Goal: Task Accomplishment & Management: Manage account settings

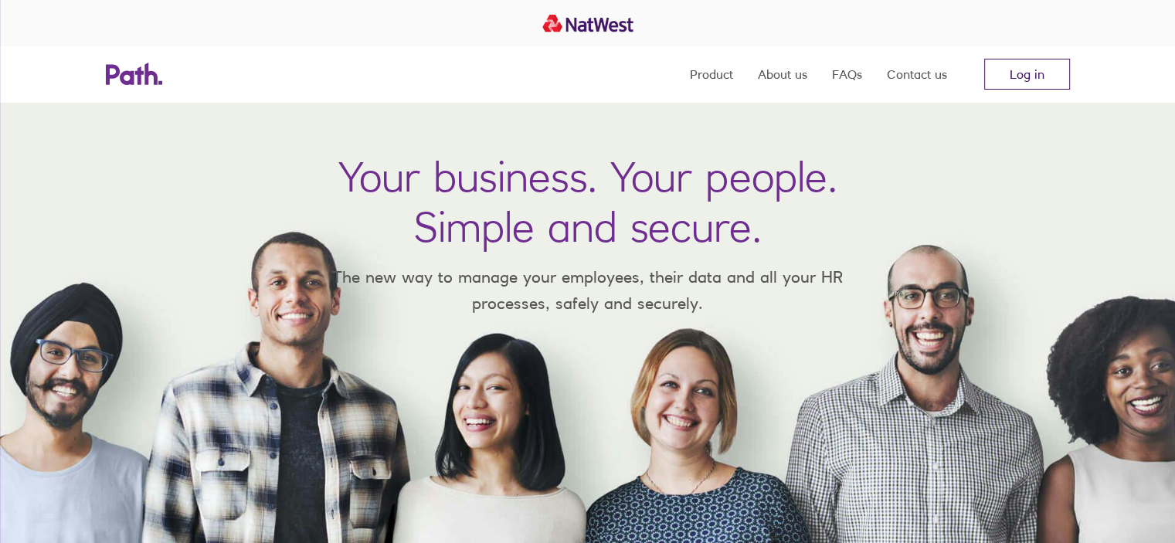
click at [996, 82] on link "Log in" at bounding box center [1028, 74] width 86 height 31
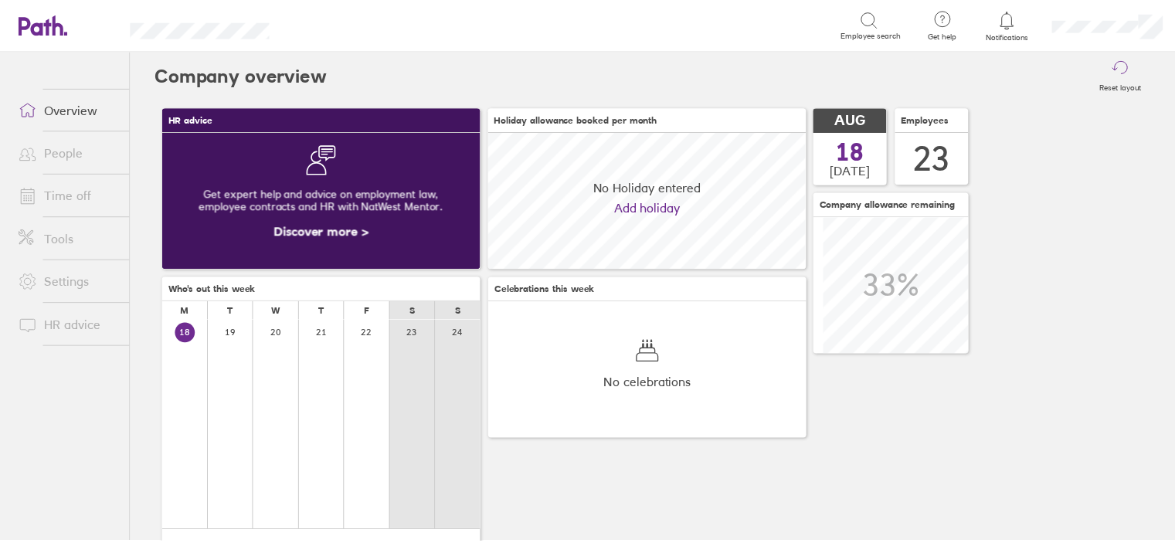
scroll to position [137, 321]
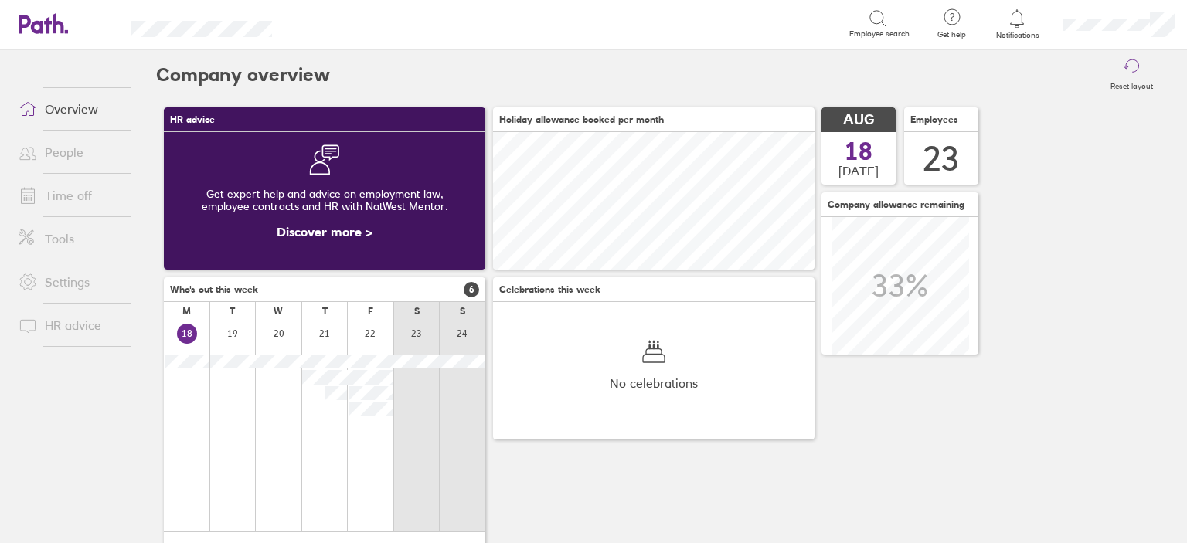
click at [60, 192] on link "Time off" at bounding box center [68, 195] width 124 height 31
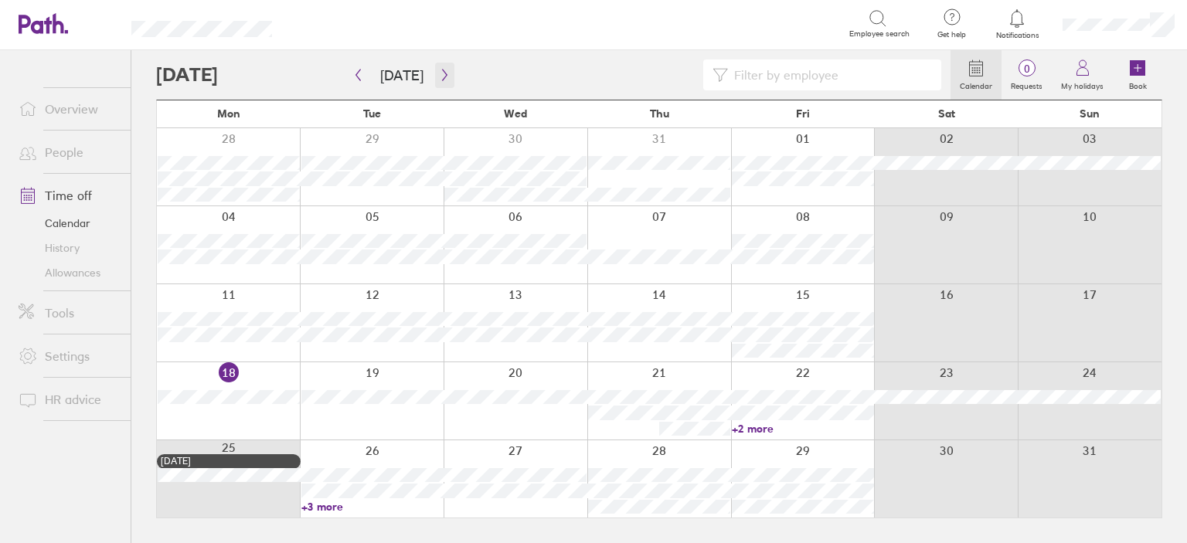
click at [439, 75] on icon "button" at bounding box center [445, 75] width 12 height 12
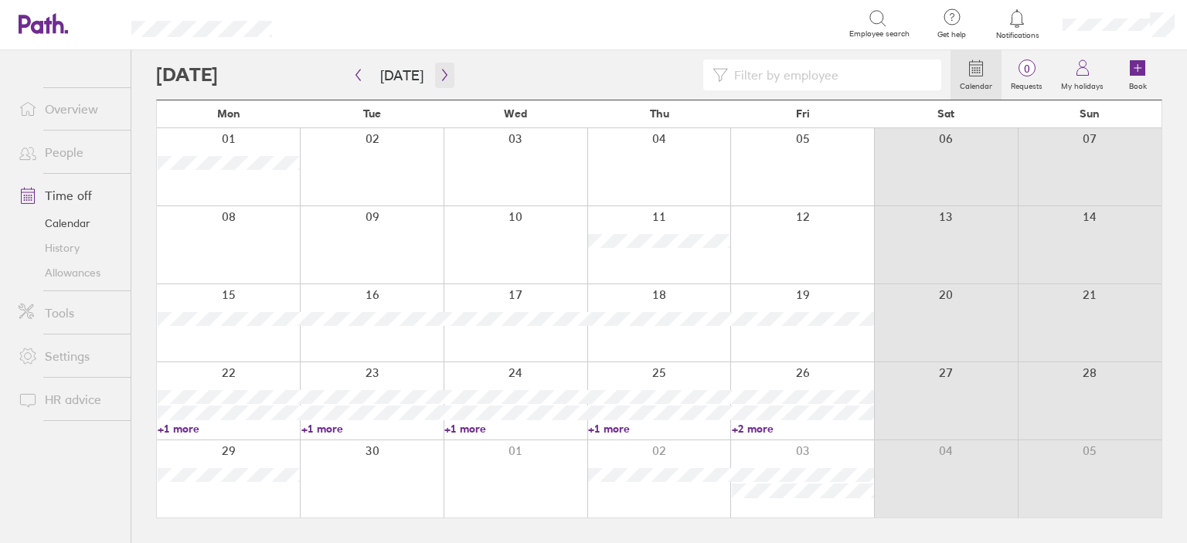
click at [439, 75] on icon "button" at bounding box center [445, 75] width 12 height 12
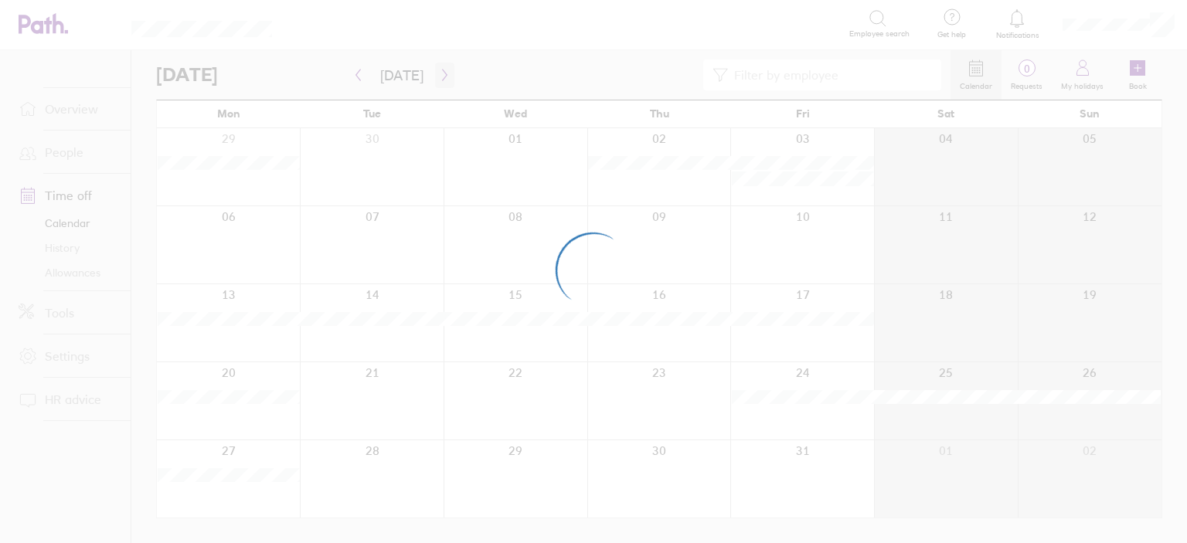
click at [437, 75] on div at bounding box center [593, 271] width 1187 height 543
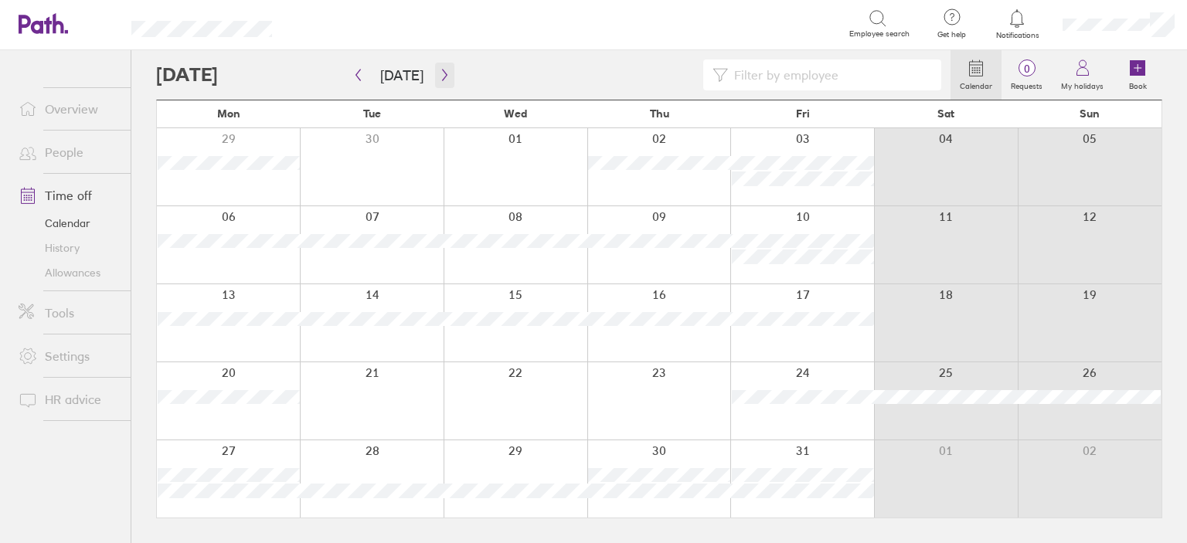
click at [442, 73] on icon "button" at bounding box center [444, 76] width 5 height 12
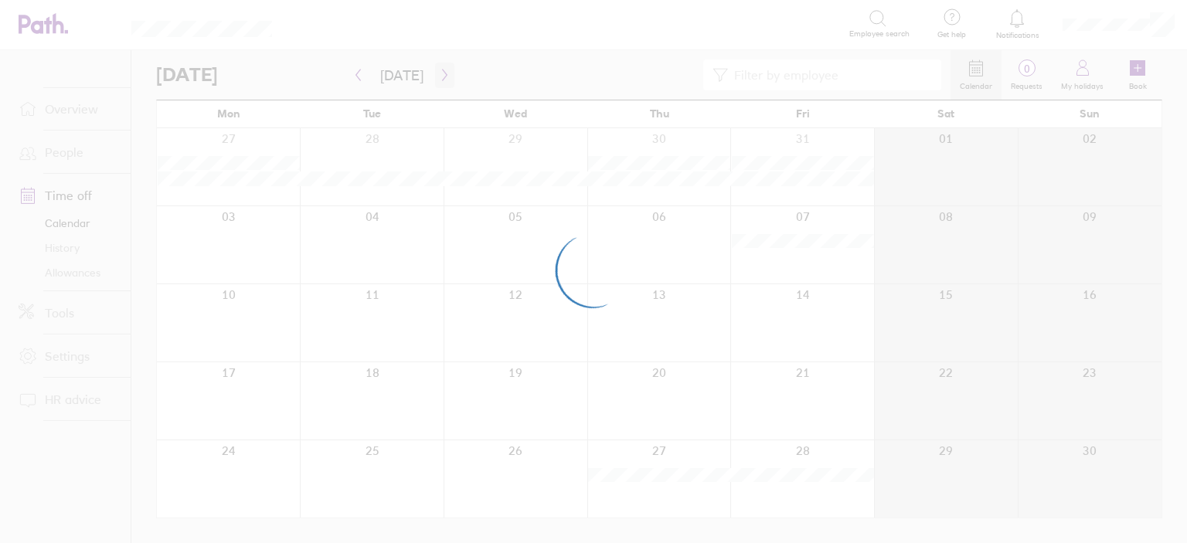
click at [440, 73] on div at bounding box center [593, 271] width 1187 height 543
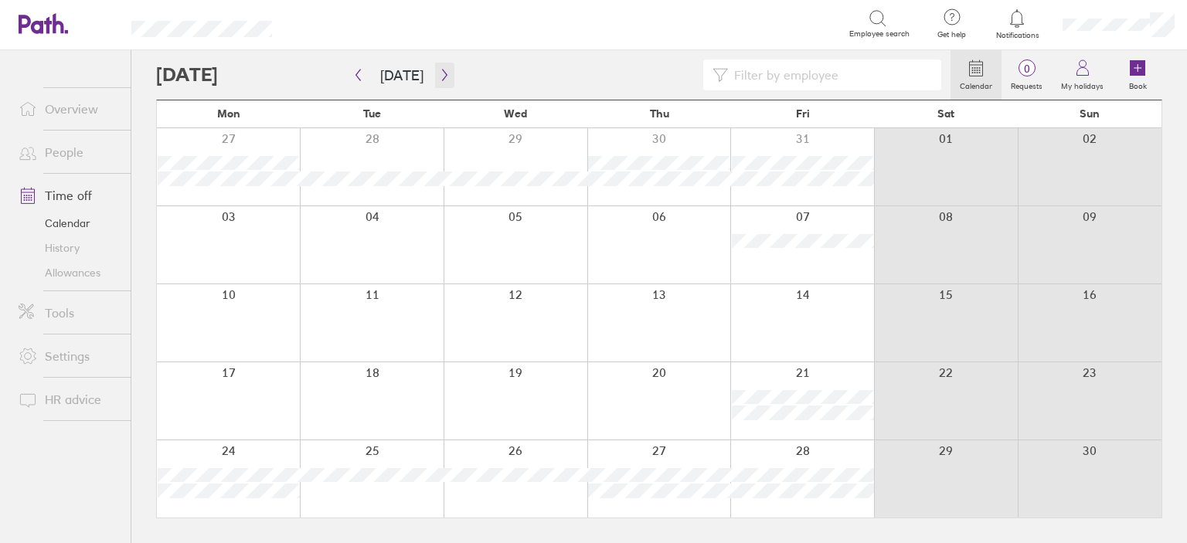
click at [440, 75] on icon "button" at bounding box center [445, 75] width 12 height 12
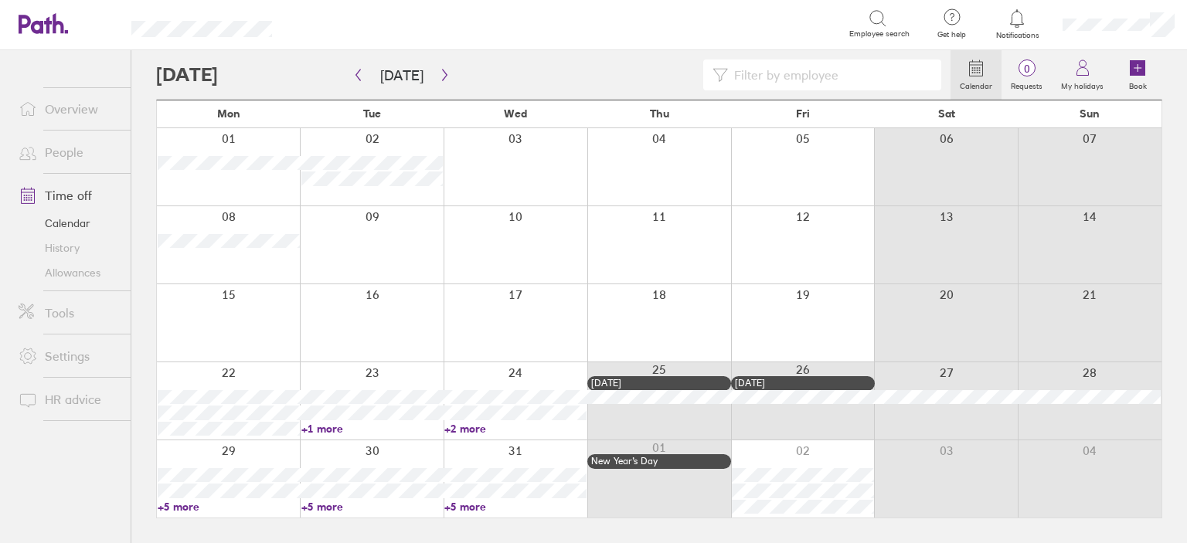
click at [316, 428] on link "+1 more" at bounding box center [372, 429] width 142 height 14
click at [479, 428] on link "+2 more" at bounding box center [515, 429] width 142 height 14
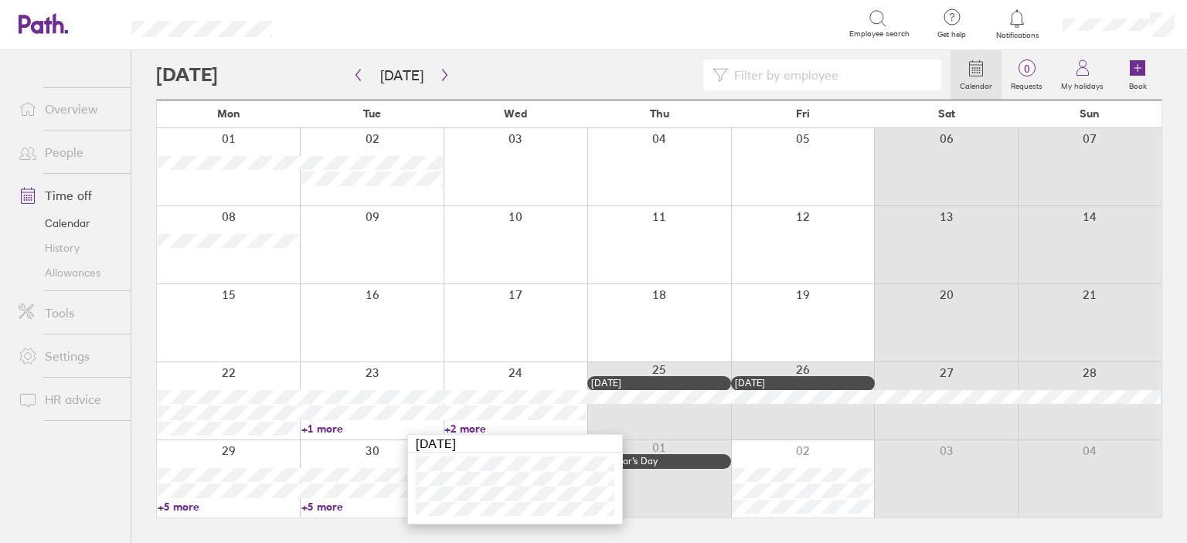
click at [208, 531] on main "[DATE] [DATE] Mon Tue Wed Thu Fri Sat Sun 01 02 03 04 05 06 07 08 09 10 11 12 1…" at bounding box center [659, 296] width 1006 height 493
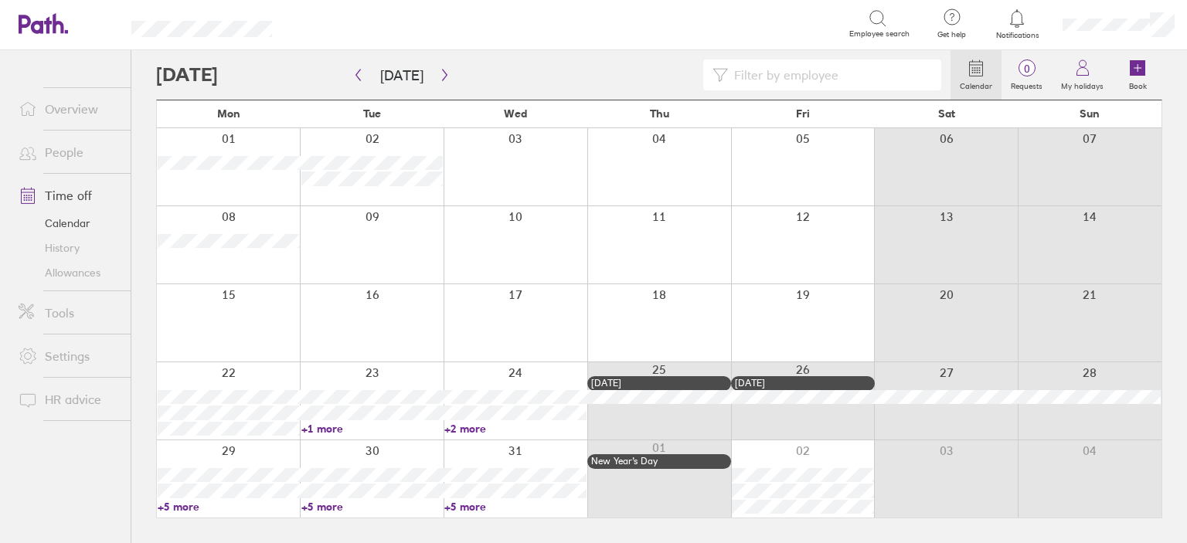
click at [182, 503] on link "+5 more" at bounding box center [229, 507] width 142 height 14
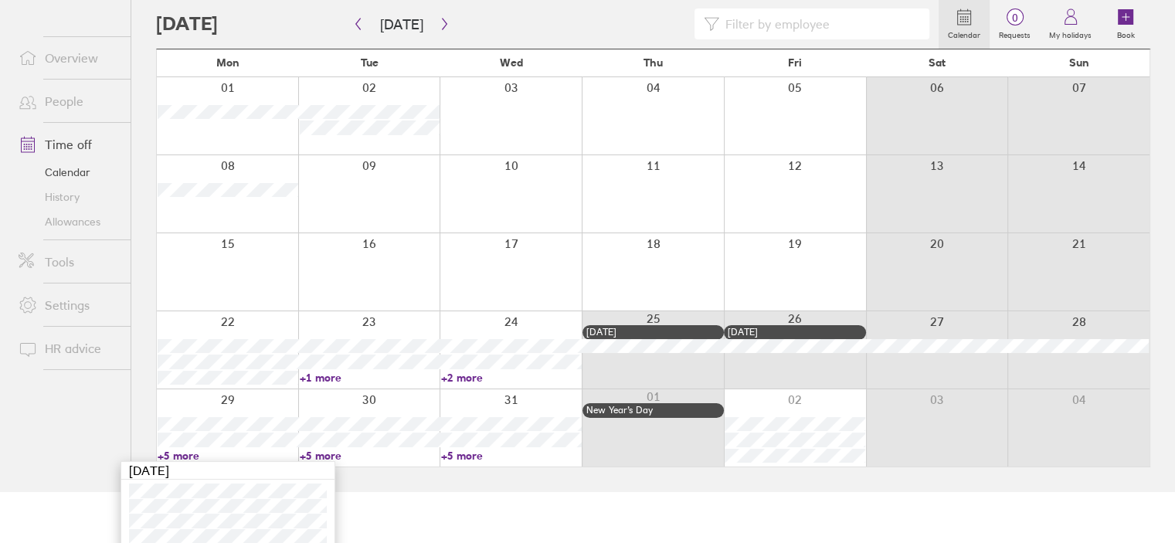
scroll to position [26, 0]
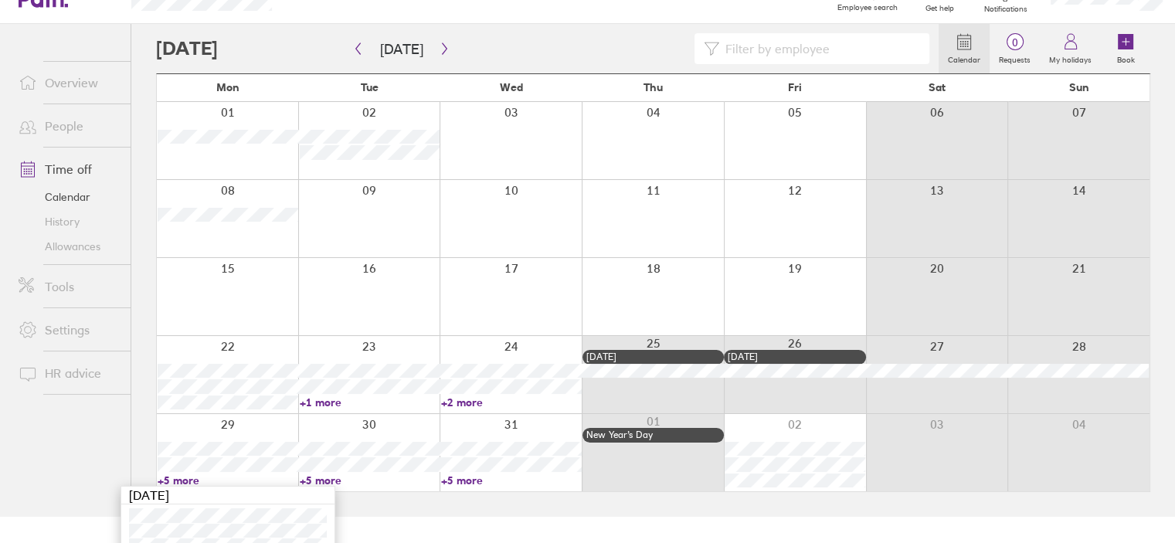
click at [665, 515] on main "[DATE] [DATE] Mon Tue Wed Thu Fri Sat Sun 01 02 03 04 05 06 07 08 09 10 11 12 1…" at bounding box center [653, 270] width 995 height 493
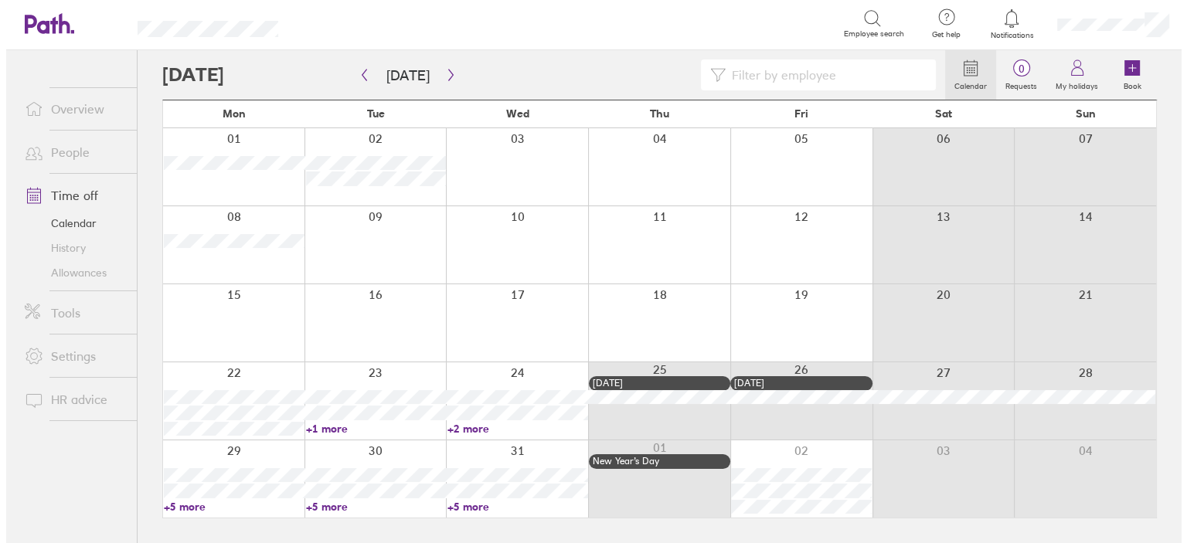
scroll to position [0, 0]
click at [330, 426] on link "+1 more" at bounding box center [372, 429] width 142 height 14
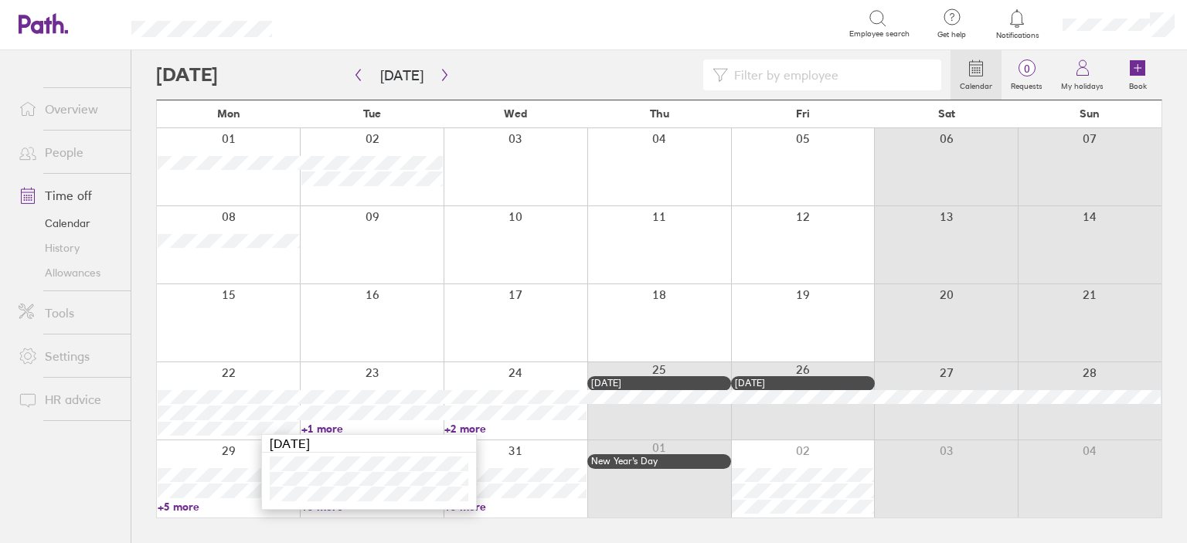
click at [327, 428] on link "+1 more" at bounding box center [372, 429] width 142 height 14
click at [469, 430] on link "+2 more" at bounding box center [515, 429] width 142 height 14
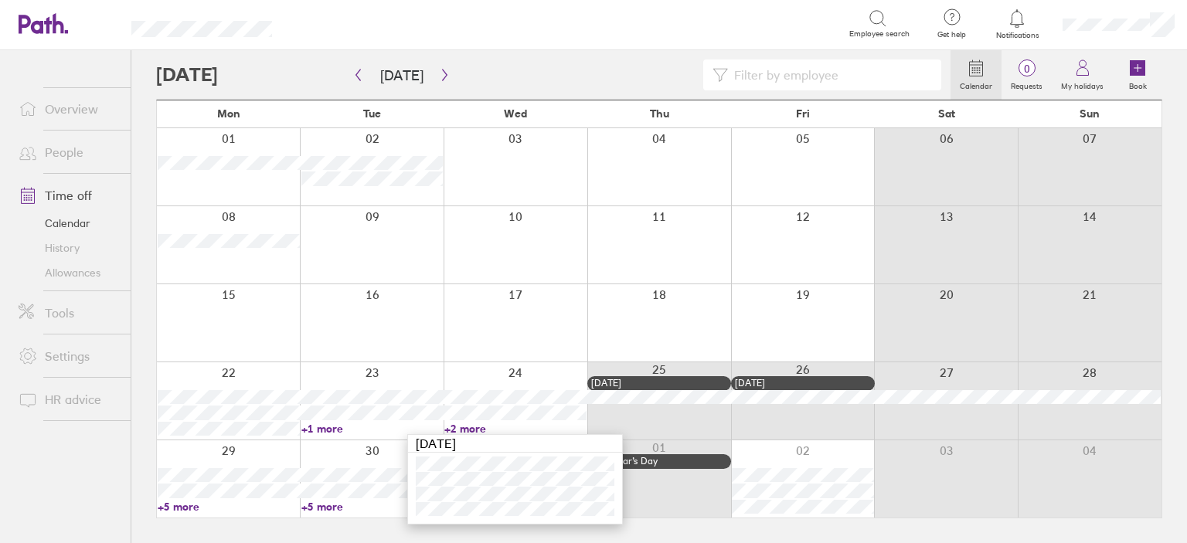
click at [468, 430] on link "+2 more" at bounding box center [515, 429] width 142 height 14
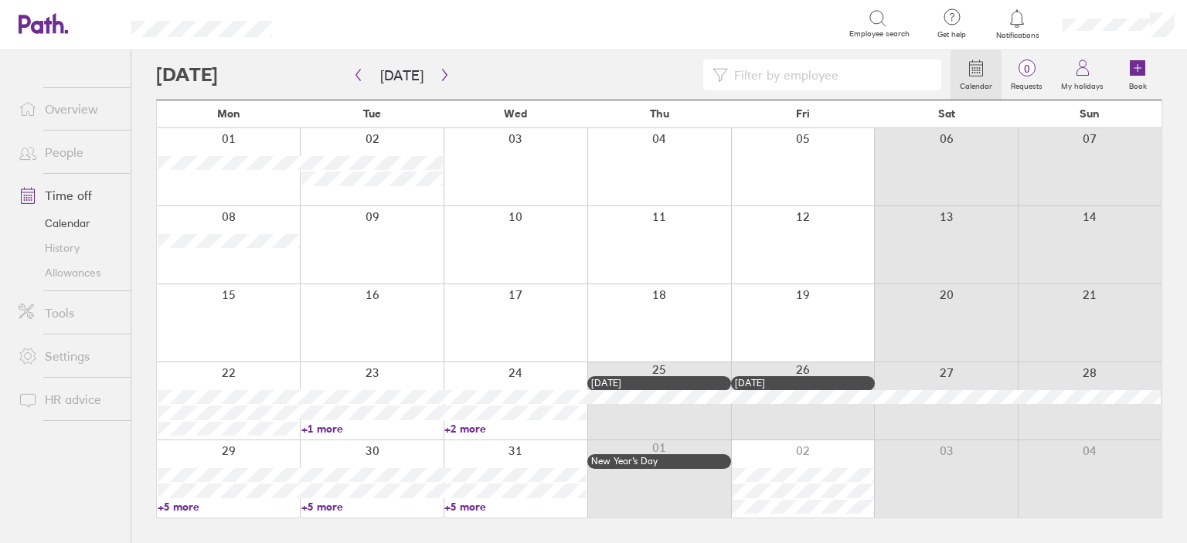
click at [467, 423] on link "+2 more" at bounding box center [515, 429] width 142 height 14
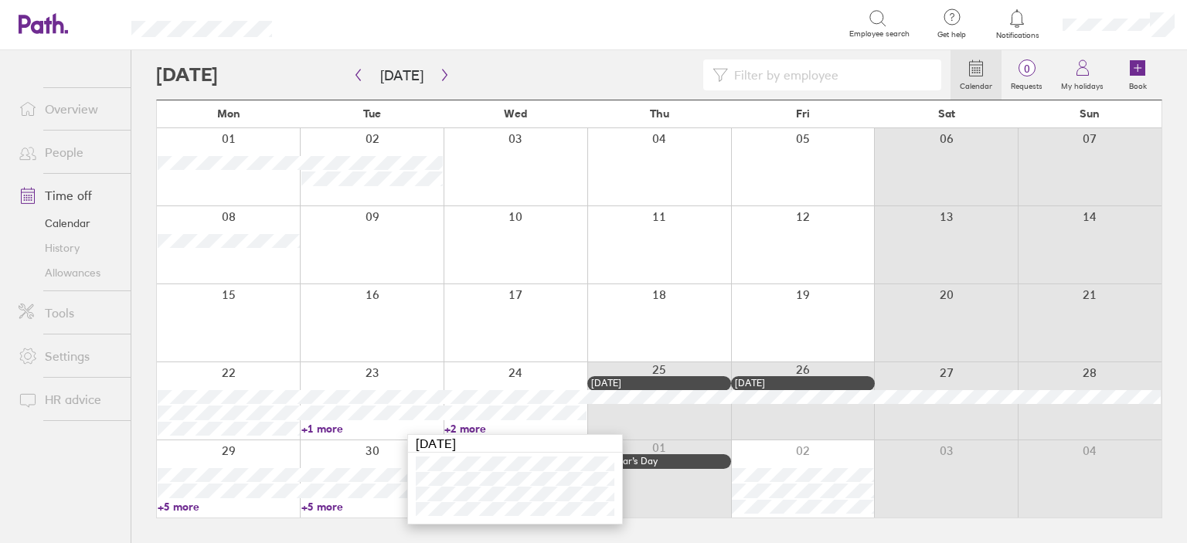
click at [467, 423] on link "+2 more" at bounding box center [515, 429] width 142 height 14
